Goal: Information Seeking & Learning: Learn about a topic

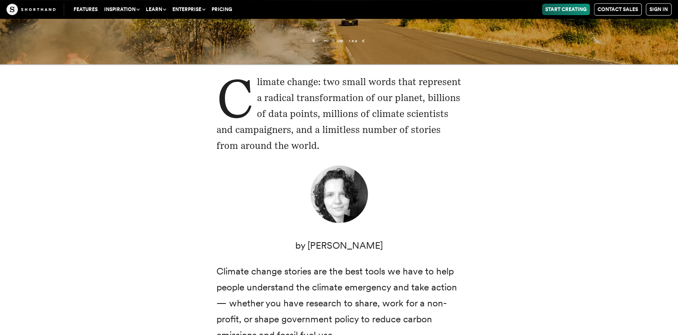
scroll to position [156, 0]
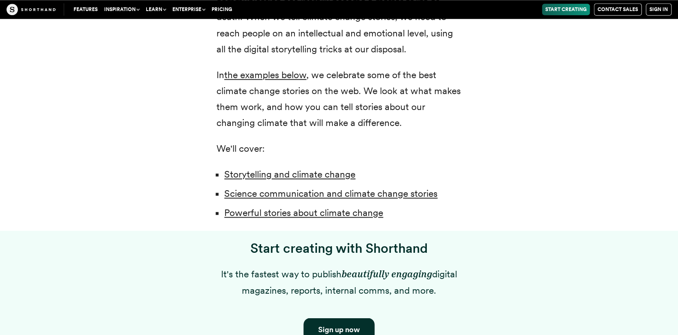
scroll to position [570, 0]
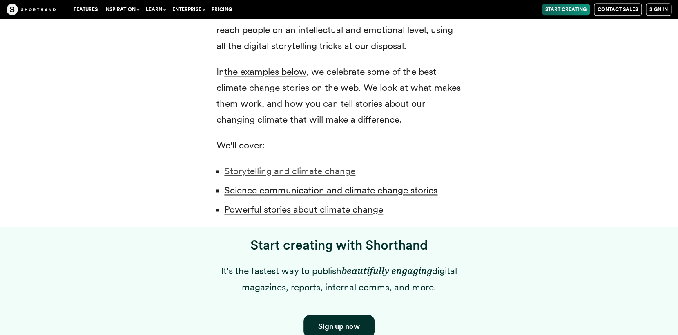
click at [241, 173] on link "Storytelling and climate change" at bounding box center [289, 170] width 131 height 11
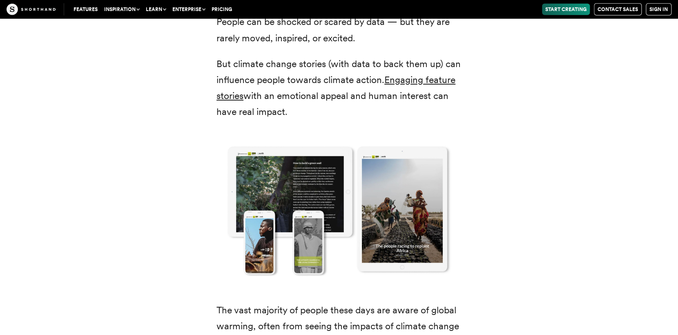
scroll to position [1243, 0]
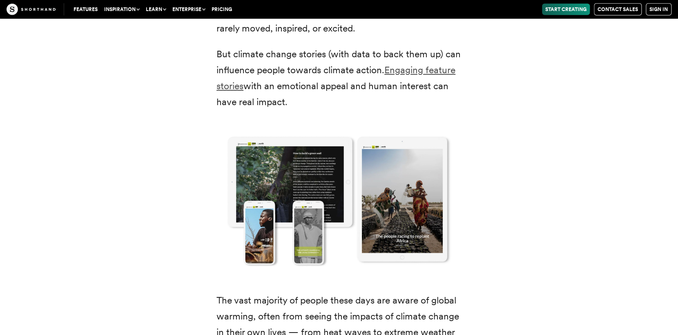
click at [226, 89] on link "Engaging feature stories" at bounding box center [336, 77] width 239 height 27
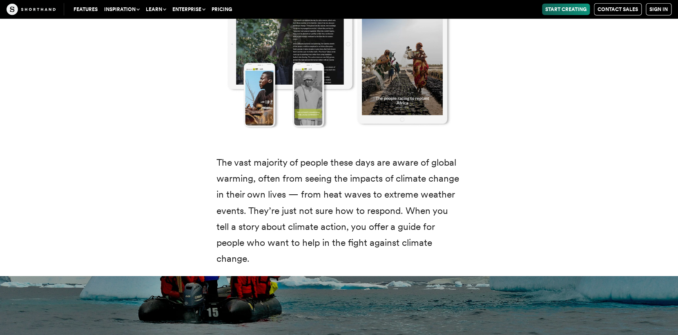
scroll to position [1381, 0]
click at [183, 145] on div "Scientists, policy-makers, and campaigners have already learned that the bare f…" at bounding box center [339, 5] width 556 height 541
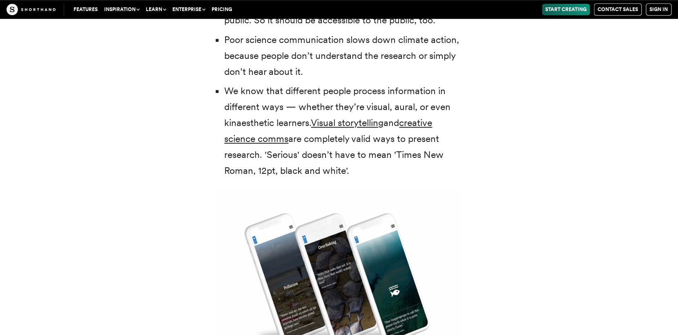
scroll to position [2040, 0]
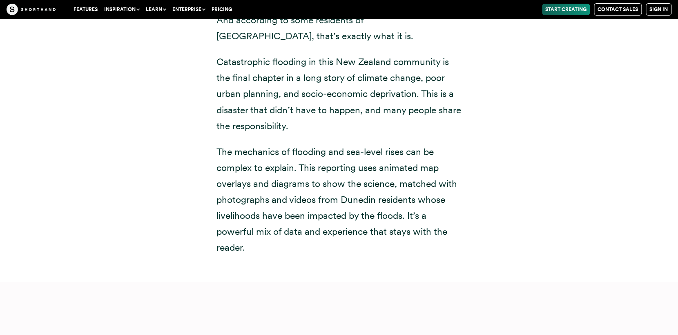
scroll to position [3313, 0]
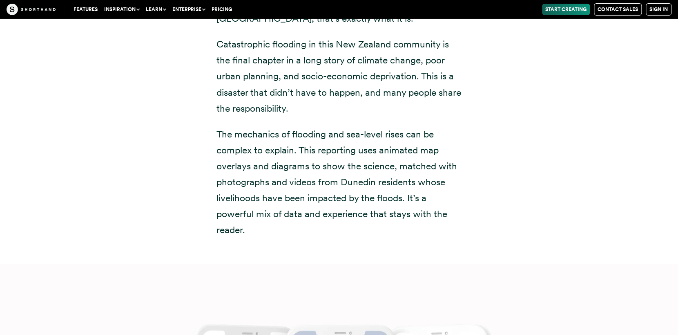
click at [498, 107] on div "Down under: the community most-exposed to sea-level rise is also one of the poo…" at bounding box center [339, 75] width 556 height 378
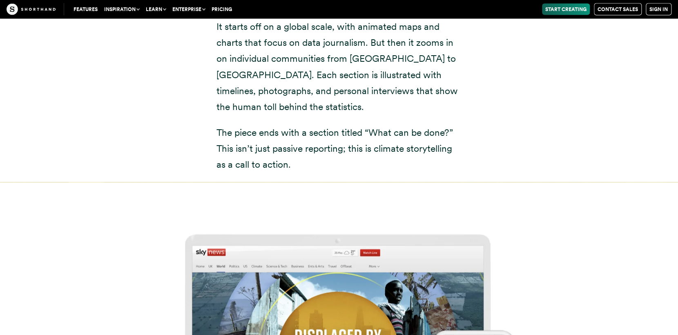
scroll to position [4349, 0]
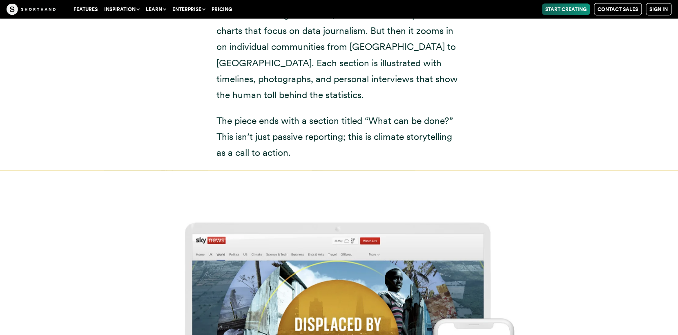
click at [498, 141] on div "Displaced by the climate (Sky News) This extensive piece of climate reporting f…" at bounding box center [339, 42] width 556 height 257
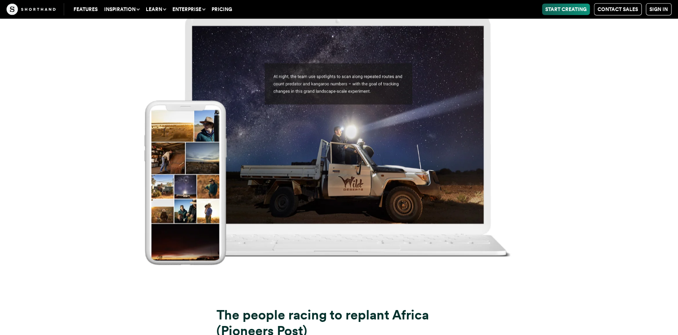
scroll to position [7894, 0]
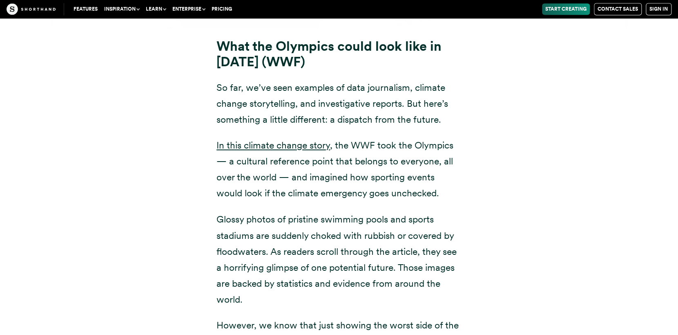
scroll to position [9127, 0]
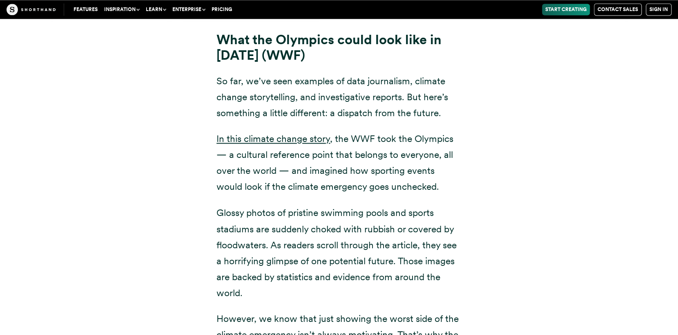
click at [515, 144] on div "What the Olympics could look like in [DATE] (WWF) So far, we’ve seen examples o…" at bounding box center [339, 203] width 556 height 362
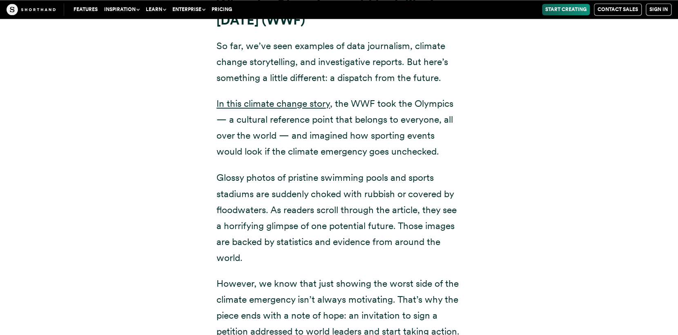
scroll to position [9189, 0]
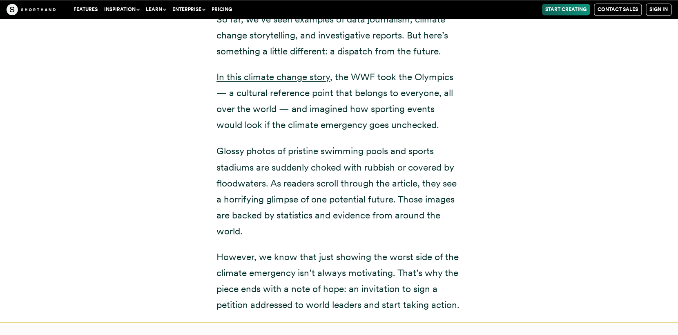
click at [515, 144] on div "What the Olympics could look like in [DATE] (WWF) So far, we’ve seen examples o…" at bounding box center [339, 141] width 556 height 362
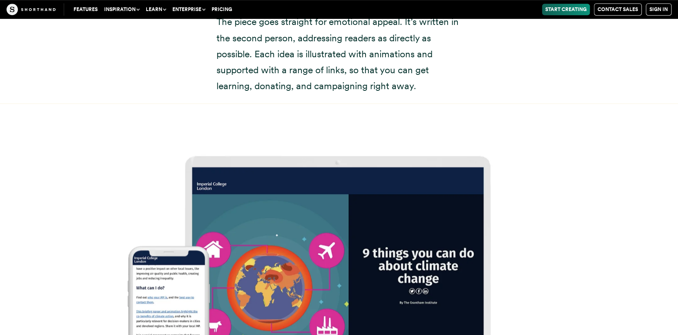
scroll to position [10398, 0]
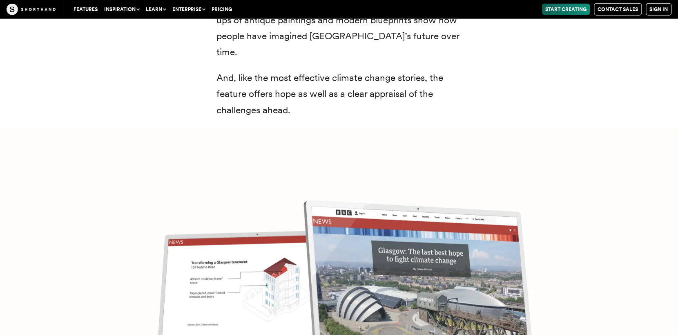
scroll to position [11395, 0]
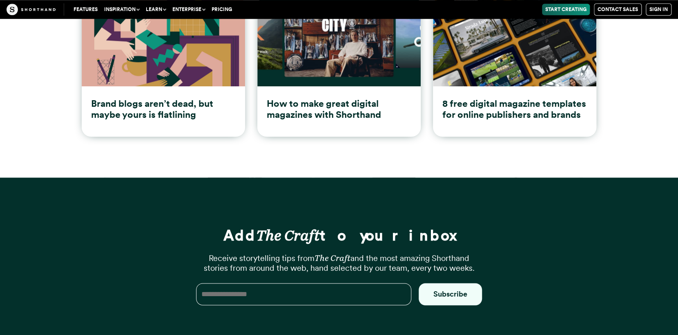
scroll to position [12265, 0]
